Goal: Task Accomplishment & Management: Manage account settings

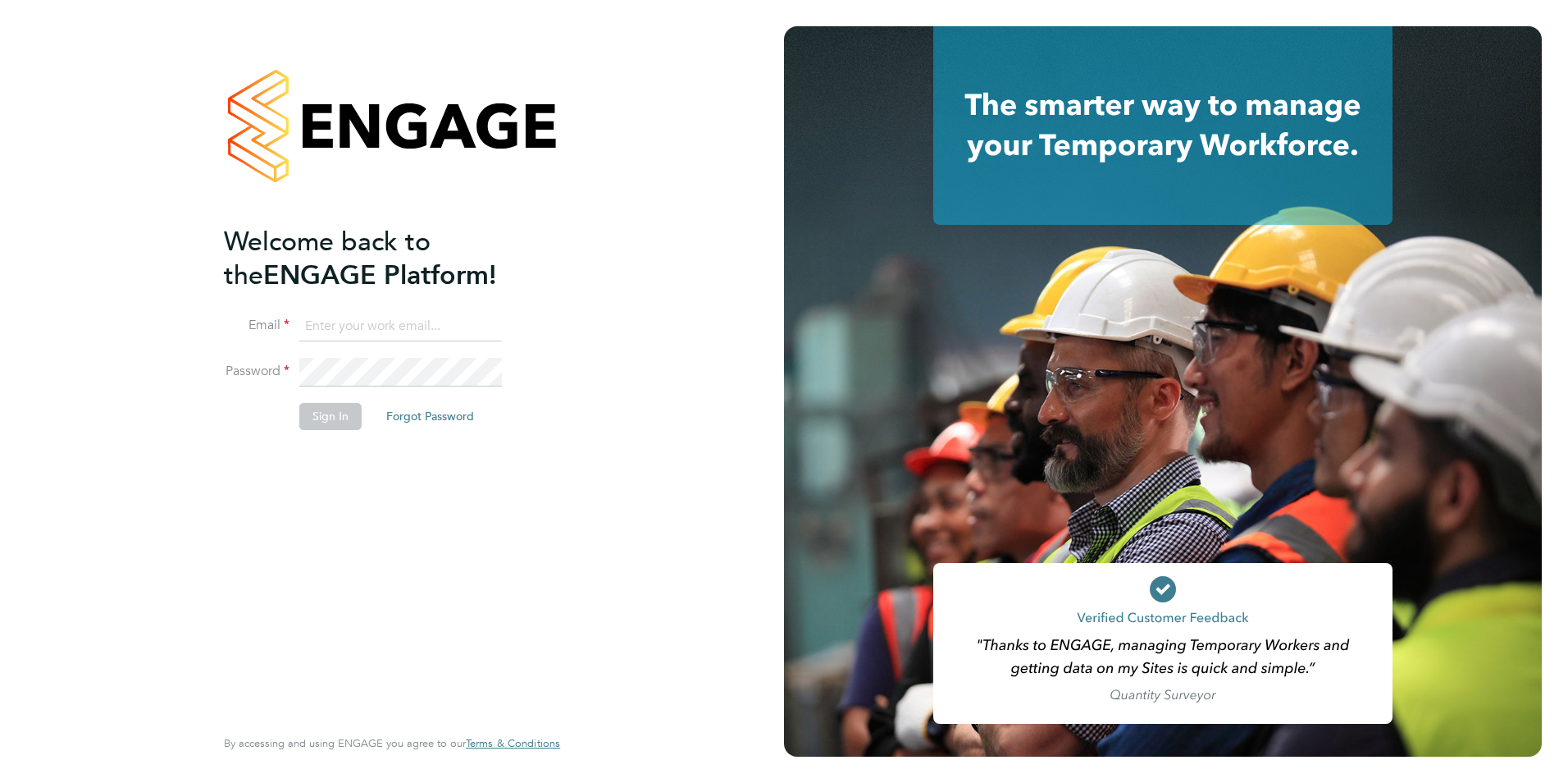
type input "chelsealawford@itsconstruction.co.uk"
click at [316, 421] on button "Sign In" at bounding box center [330, 416] width 62 height 27
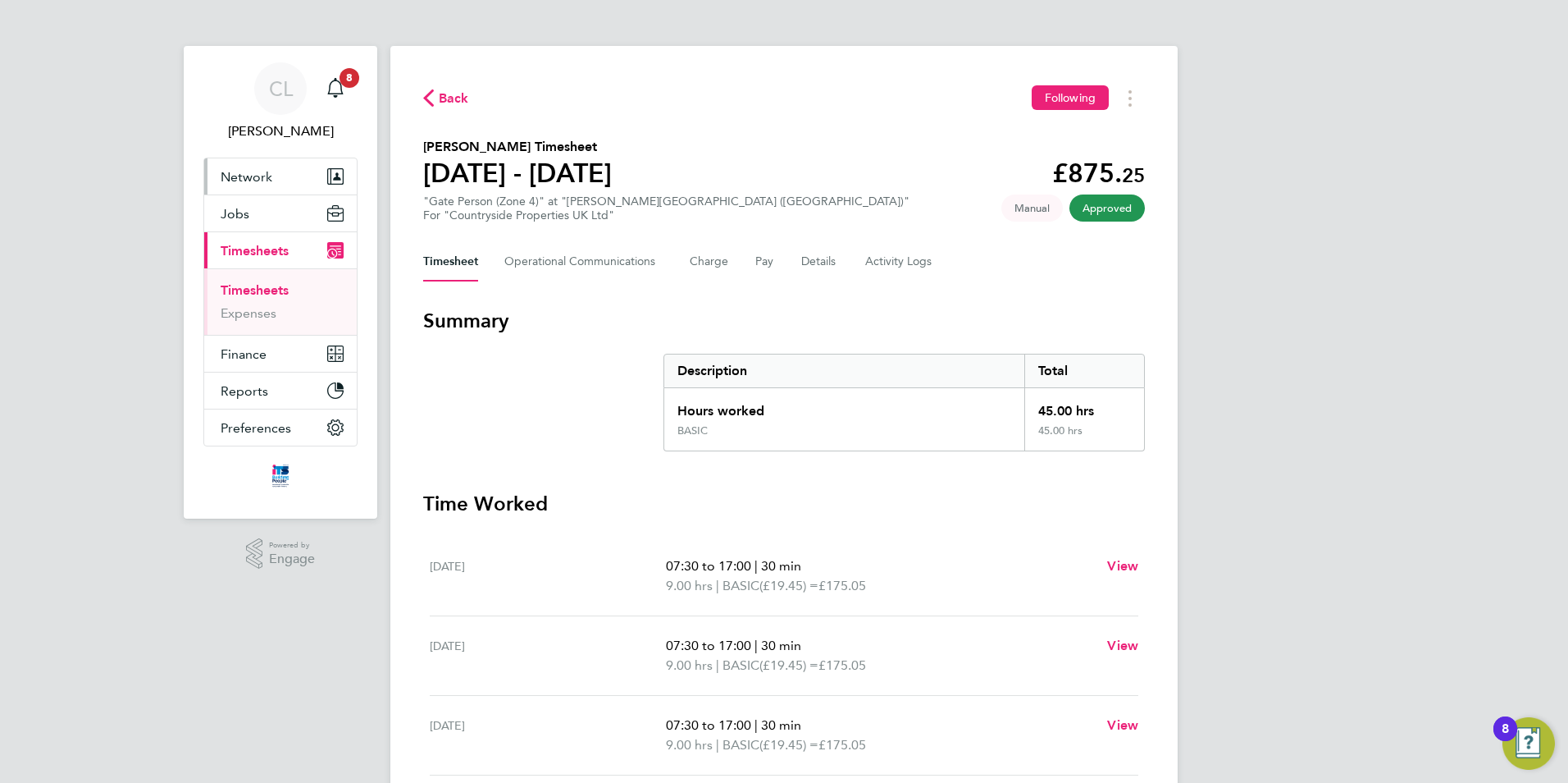
click at [259, 180] on span "Network" at bounding box center [246, 177] width 51 height 16
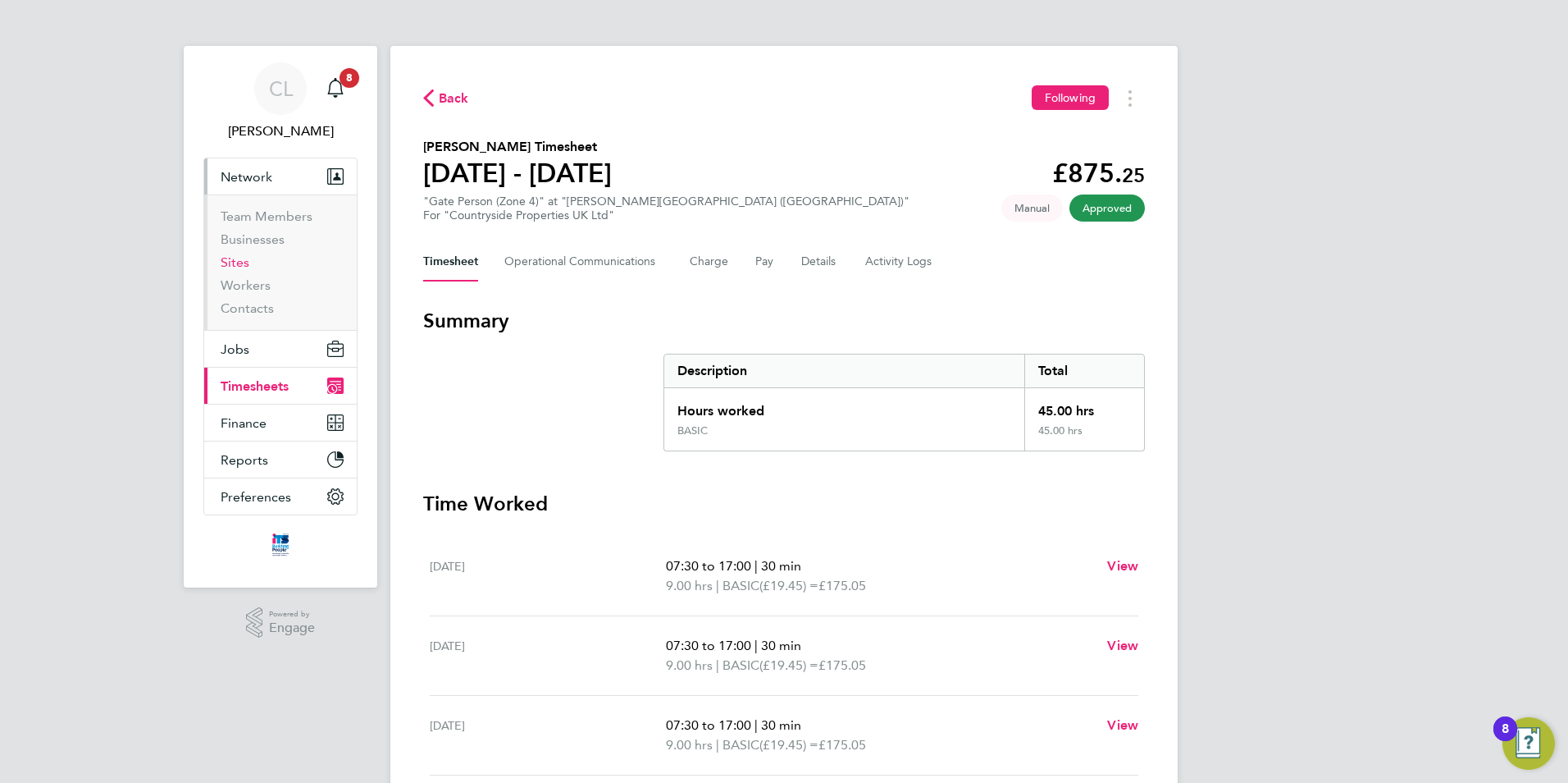
click at [231, 267] on link "Sites" at bounding box center [234, 262] width 29 height 16
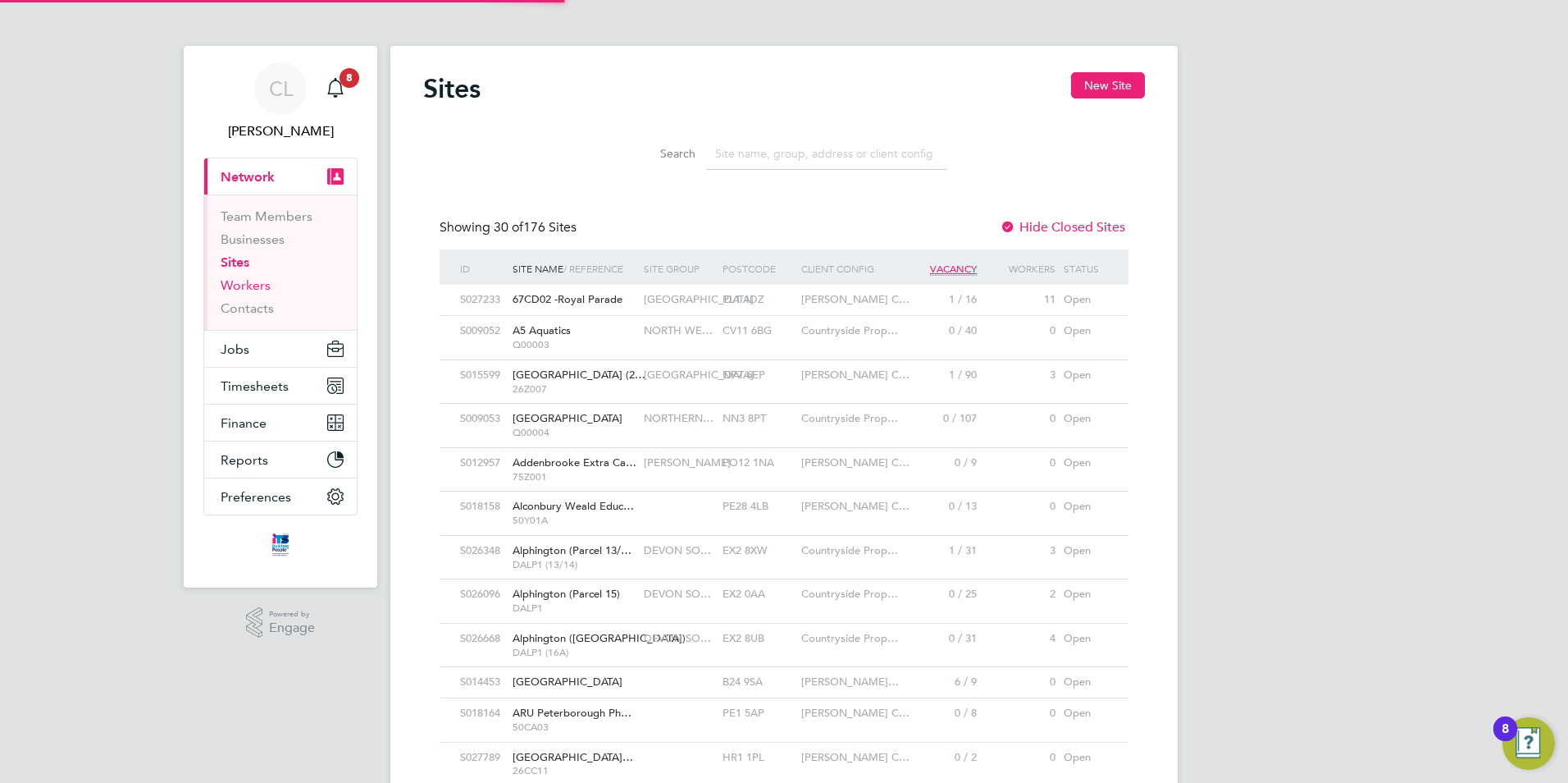
click at [252, 286] on link "Workers" at bounding box center [245, 285] width 50 height 16
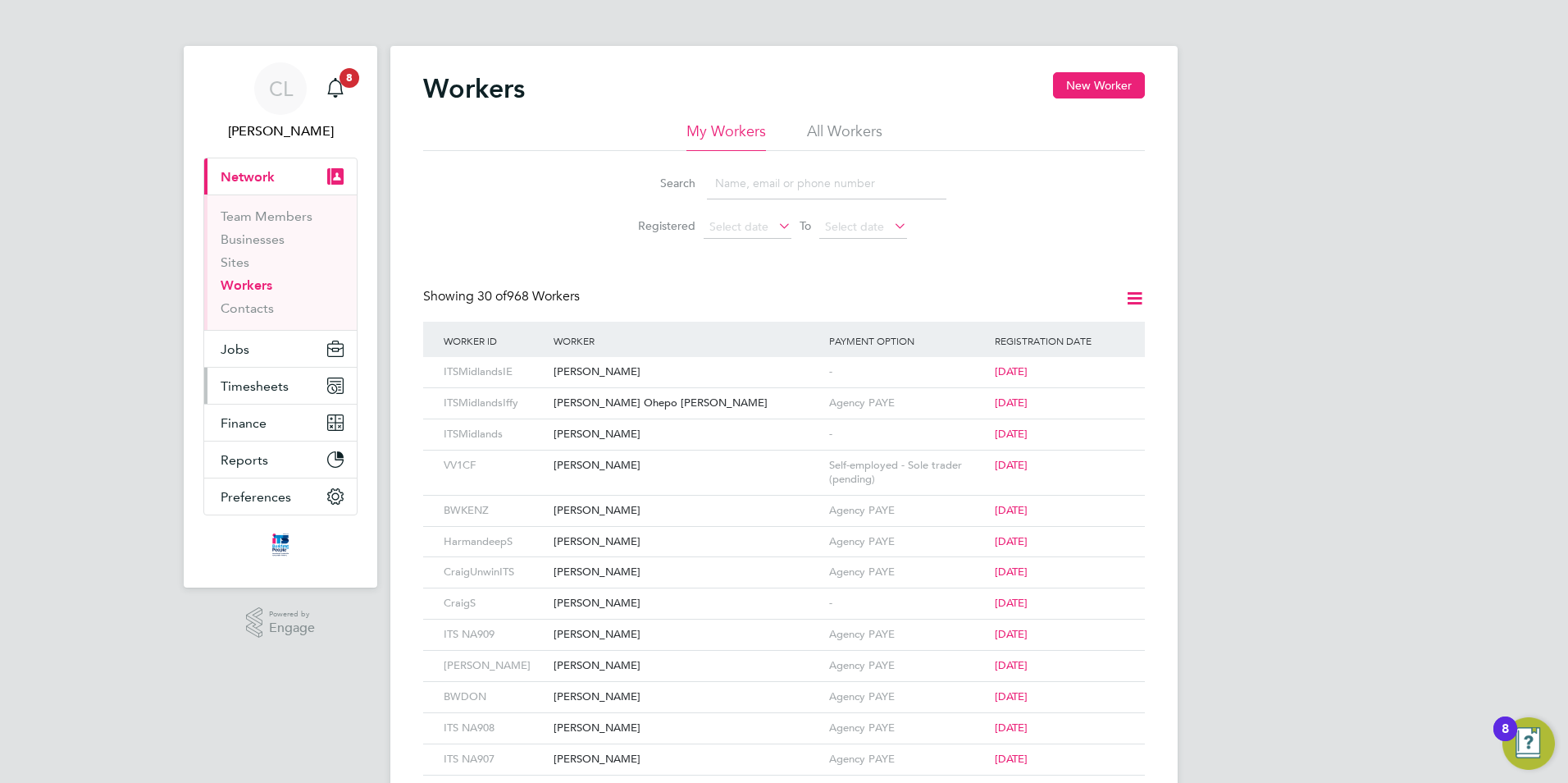
click at [258, 391] on span "Timesheets" at bounding box center [254, 386] width 68 height 16
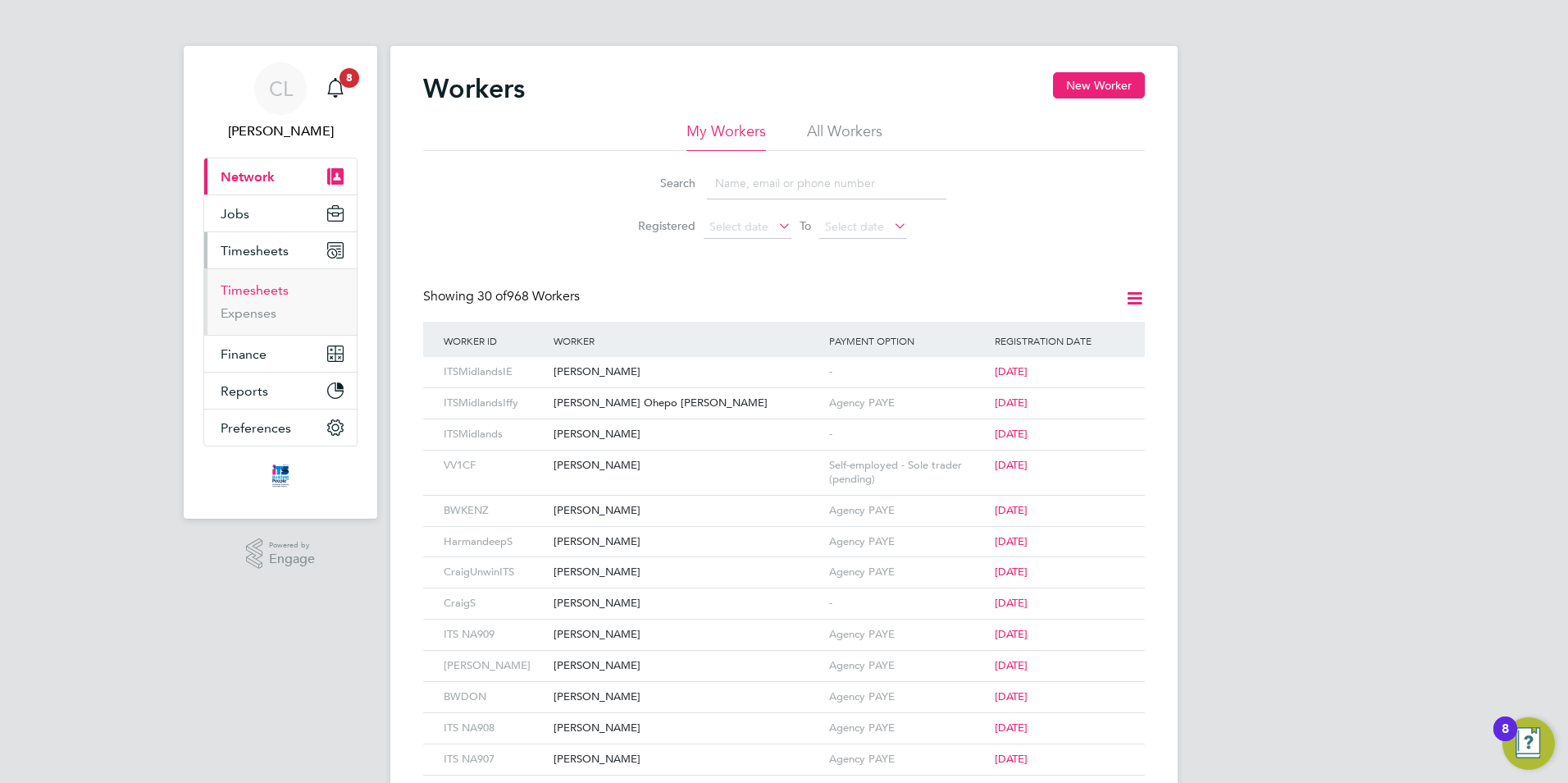
click at [269, 291] on link "Timesheets" at bounding box center [254, 290] width 68 height 16
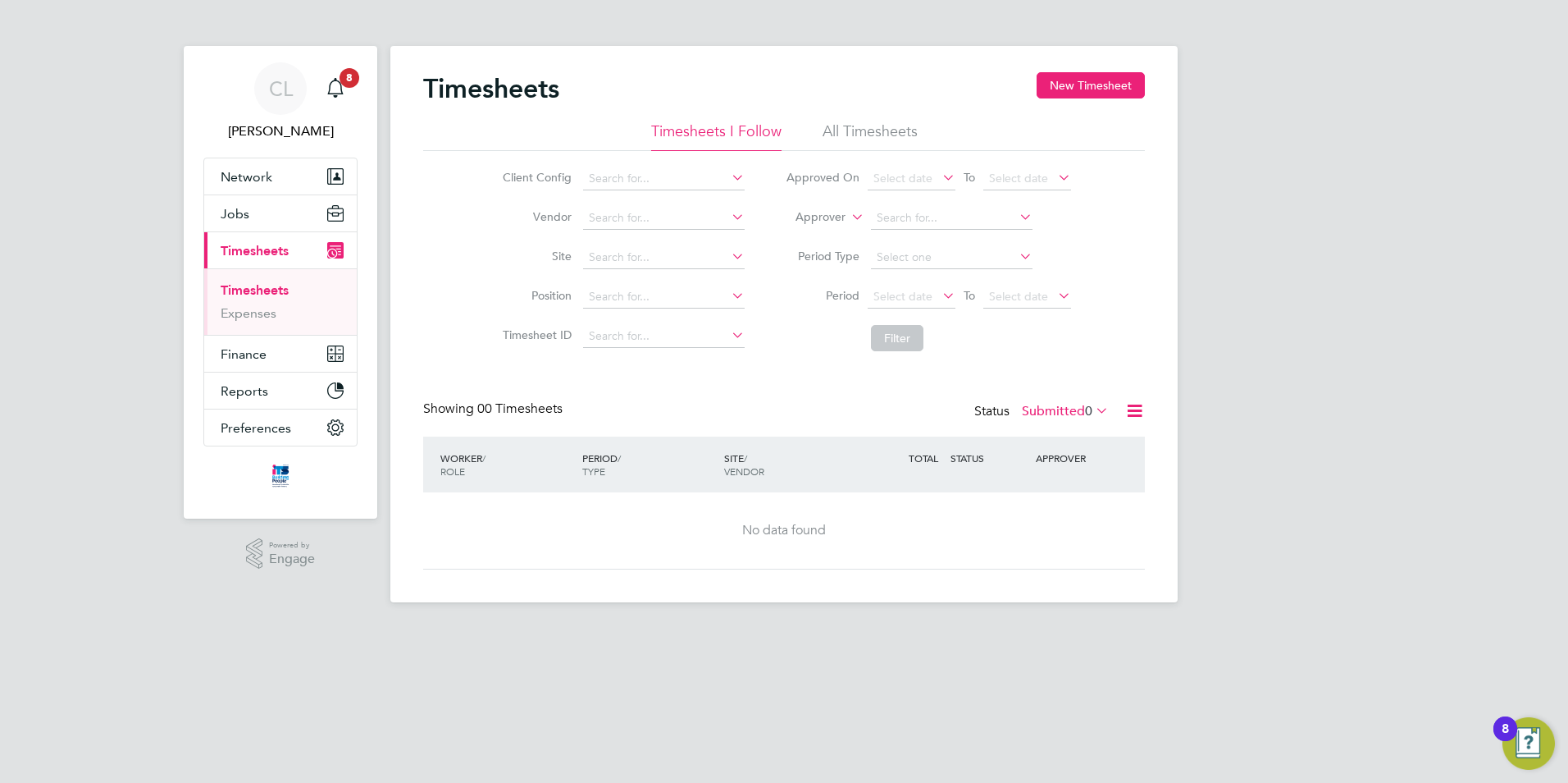
click at [886, 133] on li "All Timesheets" at bounding box center [871, 137] width 95 height 30
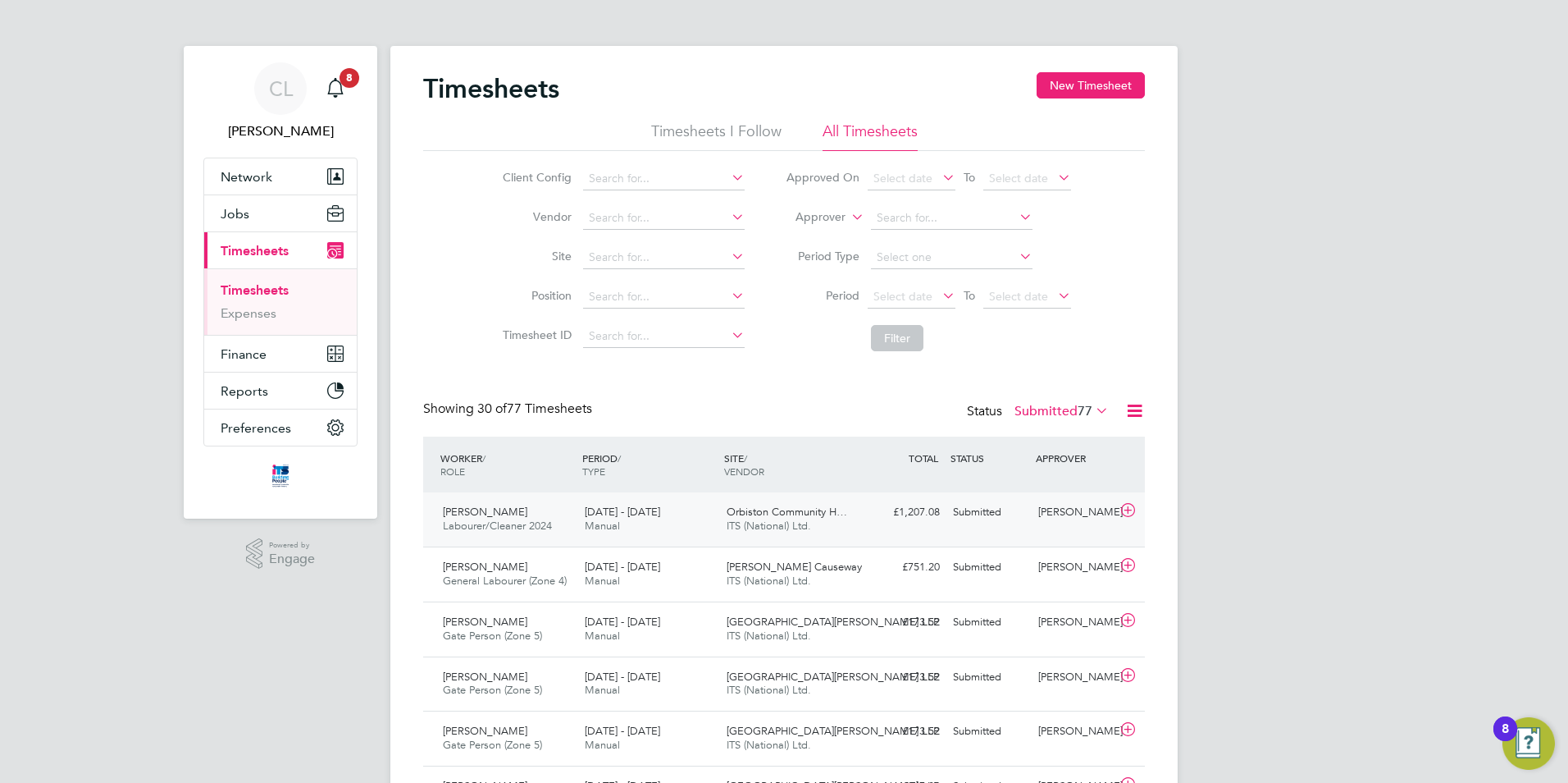
click at [1016, 513] on div "Submitted" at bounding box center [989, 512] width 85 height 27
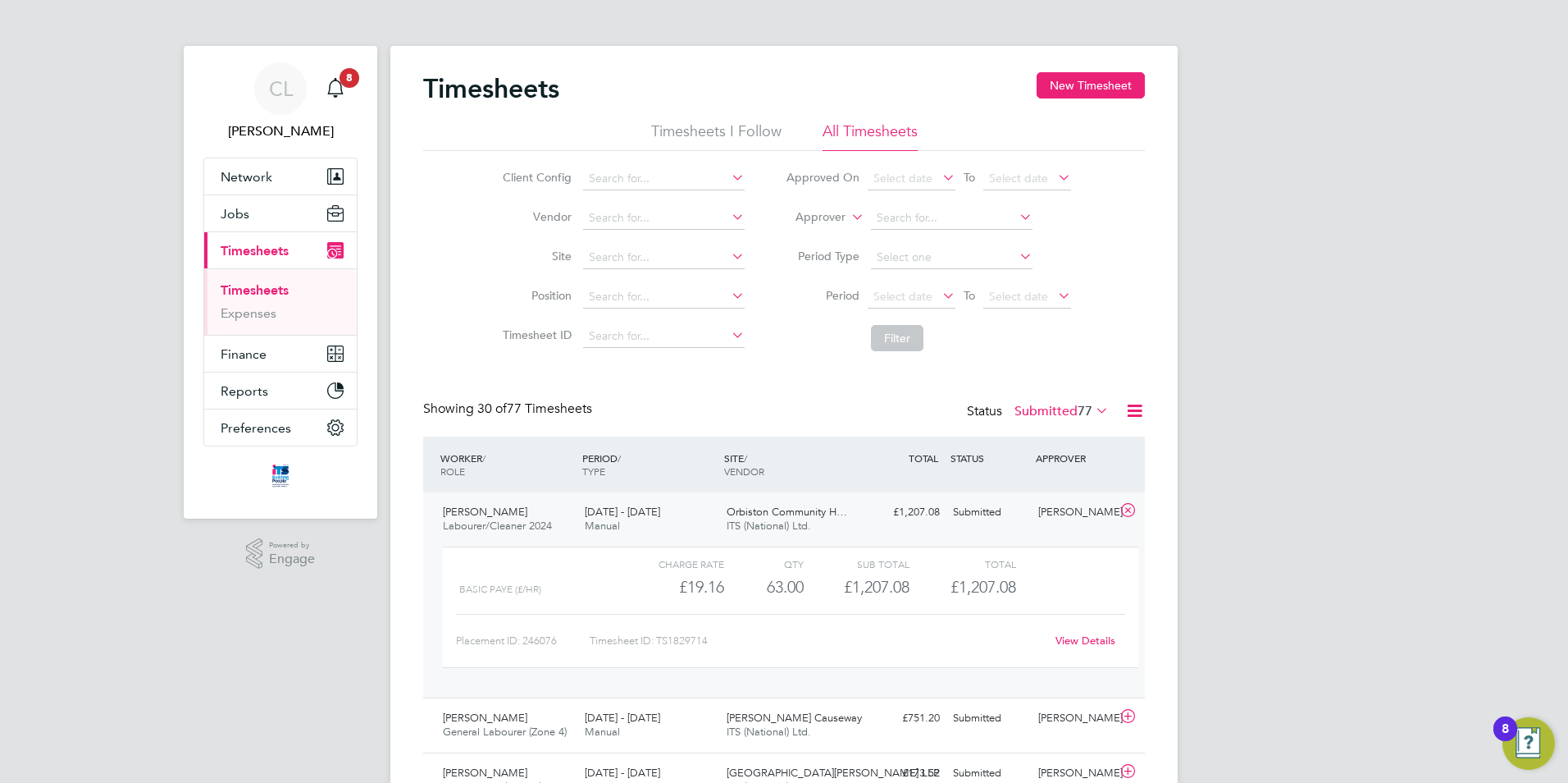
click at [1073, 637] on link "View Details" at bounding box center [1085, 640] width 60 height 14
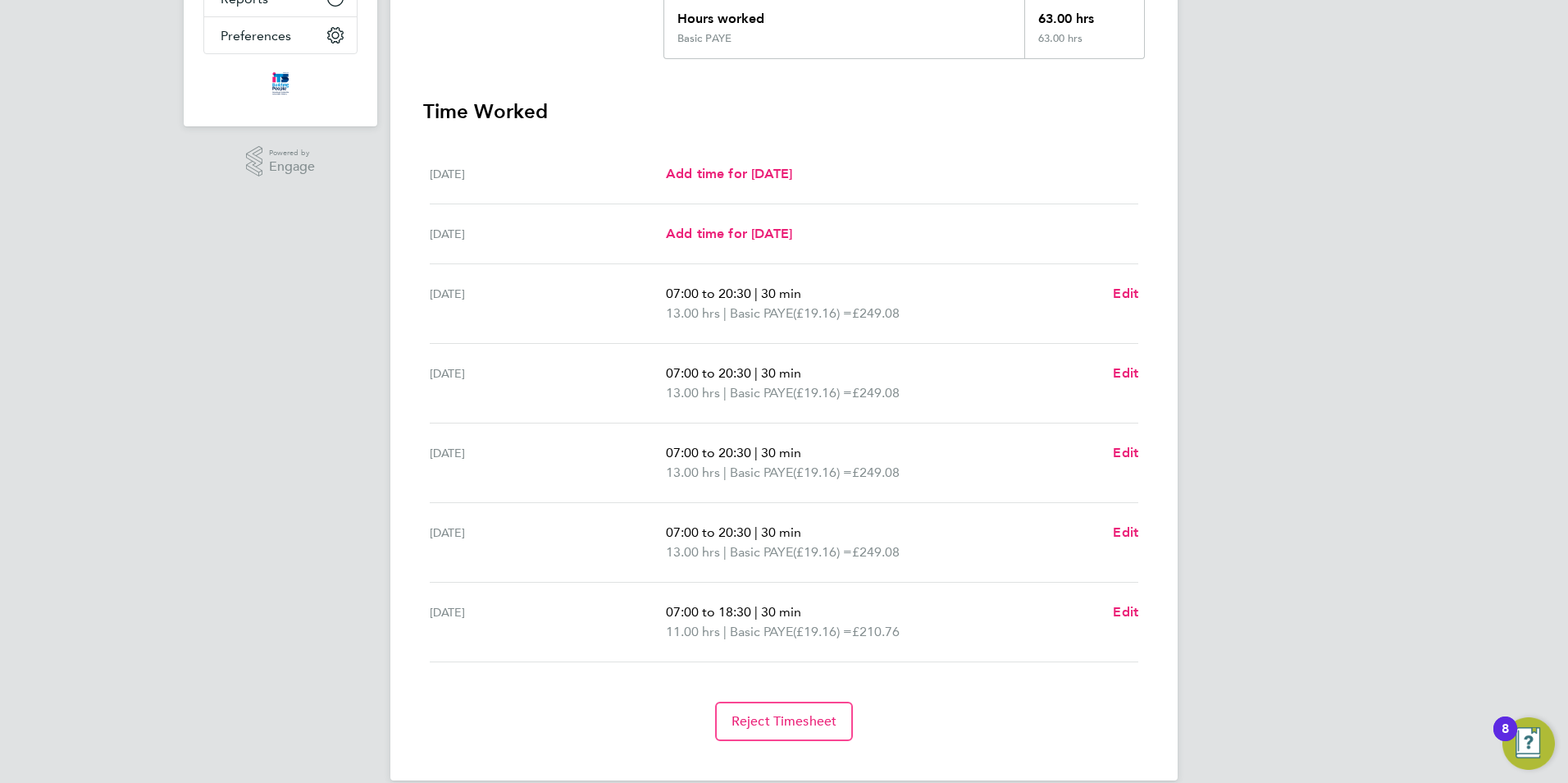
scroll to position [416, 0]
